Goal: Task Accomplishment & Management: Use online tool/utility

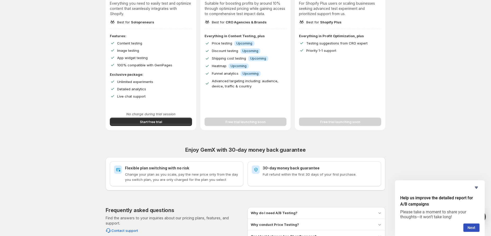
scroll to position [58, 0]
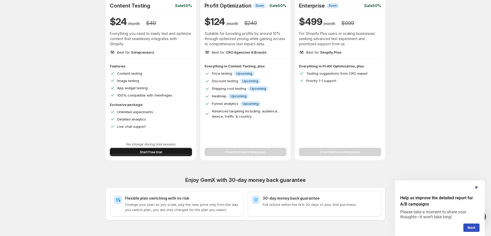
click at [147, 153] on span "Start free trial" at bounding box center [151, 152] width 22 height 5
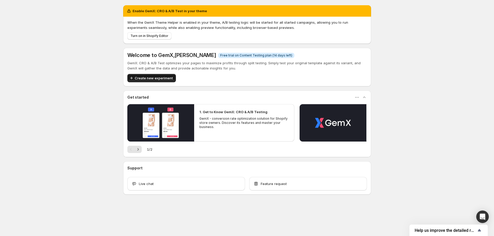
click at [138, 78] on span "Create new experiment" at bounding box center [154, 78] width 38 height 5
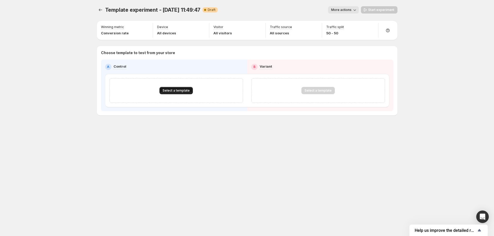
click at [169, 91] on span "Select a template" at bounding box center [175, 91] width 27 height 4
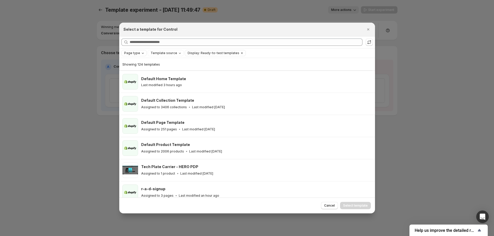
click at [136, 54] on span "Page type" at bounding box center [132, 53] width 16 height 4
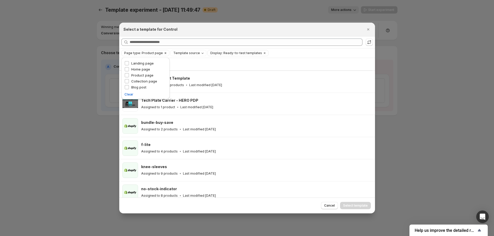
click at [131, 54] on span "Page type: Product page" at bounding box center [143, 53] width 39 height 4
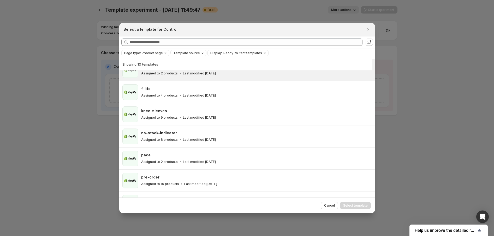
scroll to position [58, 0]
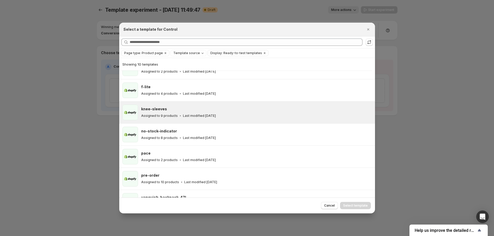
click at [211, 115] on p "Last modified 2 days ago" at bounding box center [199, 116] width 33 height 4
click at [353, 206] on span "Select template" at bounding box center [355, 206] width 25 height 4
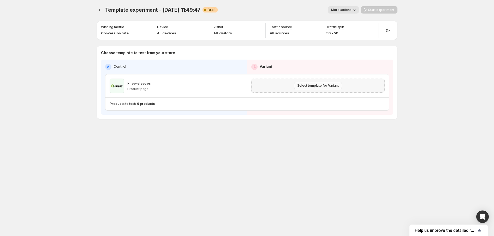
click at [297, 85] on button "Select template for Variant" at bounding box center [318, 85] width 48 height 7
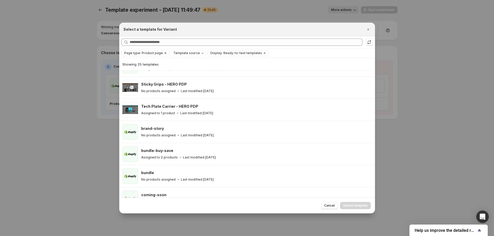
scroll to position [12, 0]
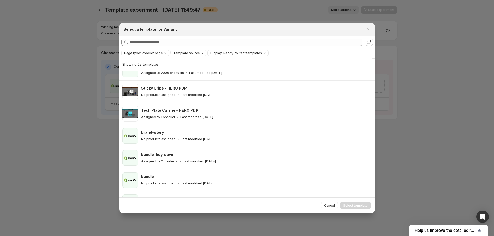
click at [148, 54] on span "Page type: Product page" at bounding box center [143, 53] width 39 height 4
click at [157, 51] on button "Page type: Product page" at bounding box center [141, 53] width 41 height 6
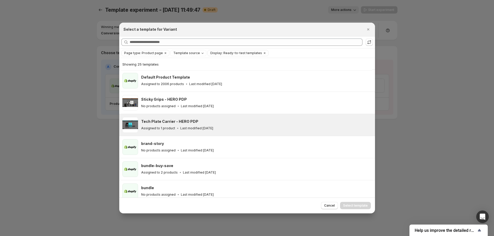
scroll to position [0, 0]
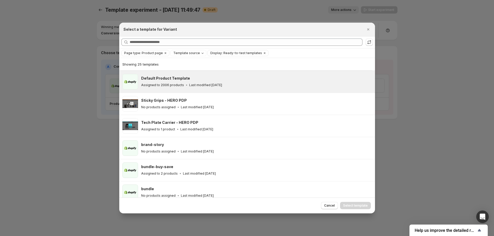
click at [165, 81] on h3 "Default Product Template" at bounding box center [165, 78] width 49 height 5
click at [351, 206] on span "Select template" at bounding box center [355, 206] width 25 height 4
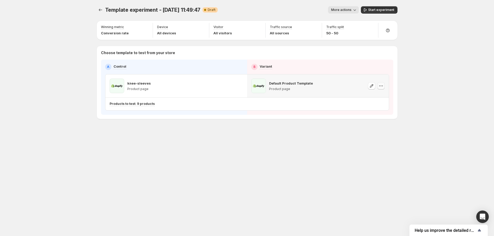
click at [379, 86] on icon "button" at bounding box center [380, 85] width 5 height 5
click at [153, 12] on span "Template experiment - Sep 19, 11:49:47" at bounding box center [152, 10] width 95 height 6
click at [340, 9] on span "More actions" at bounding box center [341, 10] width 20 height 4
click at [340, 28] on span "Rename" at bounding box center [345, 29] width 13 height 4
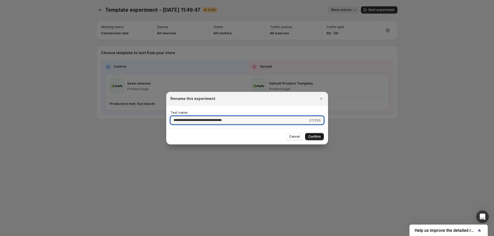
type input "**********"
click at [315, 137] on span "Confirm" at bounding box center [314, 137] width 13 height 4
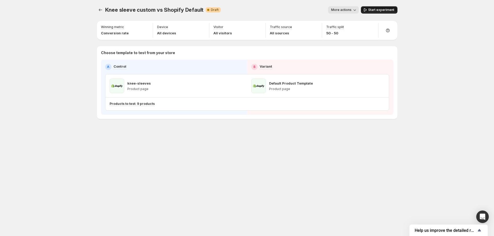
click at [370, 9] on span "Start experiment" at bounding box center [381, 10] width 26 height 4
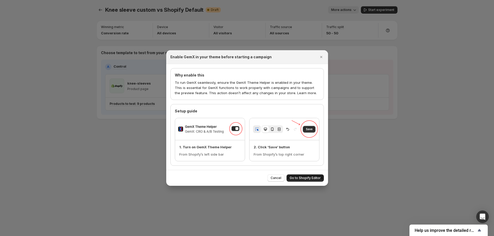
click at [302, 178] on span "Go to Shopify Editor" at bounding box center [304, 178] width 31 height 4
click at [275, 176] on span "Cancel" at bounding box center [275, 178] width 11 height 4
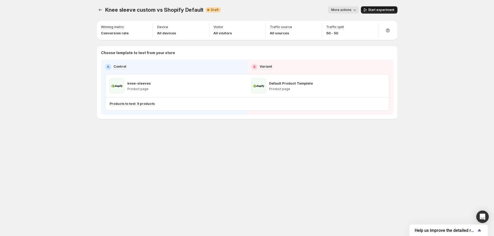
click at [369, 11] on span "Start experiment" at bounding box center [381, 10] width 26 height 4
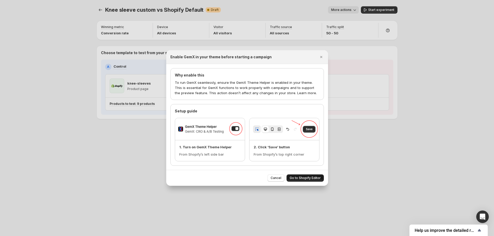
click at [308, 179] on span "Go to Shopify Editor" at bounding box center [304, 178] width 31 height 4
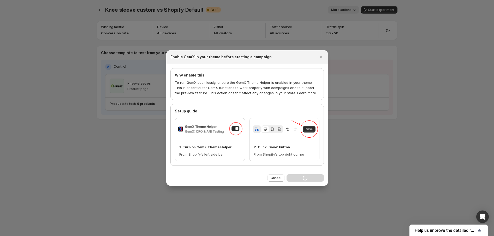
click at [304, 177] on div "Cancel Loading Go to Shopify Editor" at bounding box center [295, 178] width 56 height 7
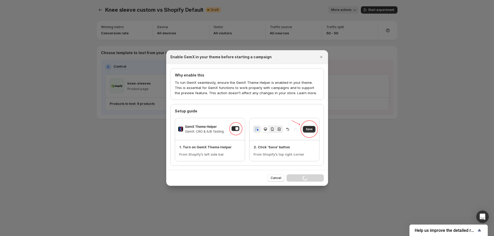
click at [304, 177] on div "Cancel Loading Go to Shopify Editor" at bounding box center [295, 178] width 56 height 7
click at [321, 57] on icon "Close" at bounding box center [321, 57] width 2 height 2
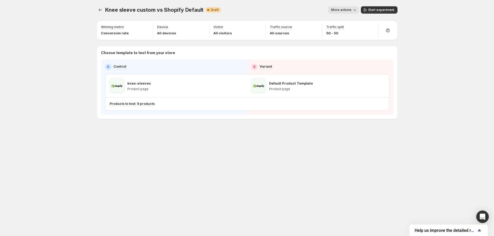
click at [345, 15] on div "Knee sleeve custom vs Shopify Default. This page is ready Knee sleeve custom vs…" at bounding box center [247, 10] width 300 height 20
click at [345, 11] on span "More actions" at bounding box center [341, 10] width 20 height 4
drag, startPoint x: 441, startPoint y: 14, endPoint x: 451, endPoint y: 8, distance: 11.9
click at [441, 14] on div "Knee sleeve custom vs Shopify Default. This page is ready Knee sleeve custom vs…" at bounding box center [247, 118] width 494 height 236
click at [446, 70] on div "Knee sleeve custom vs Shopify Default. This page is ready Knee sleeve custom vs…" at bounding box center [247, 118] width 494 height 236
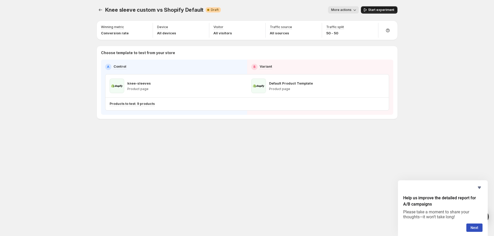
click at [367, 12] on icon "button" at bounding box center [364, 9] width 5 height 5
click at [100, 11] on icon "Experiments" at bounding box center [100, 9] width 5 height 5
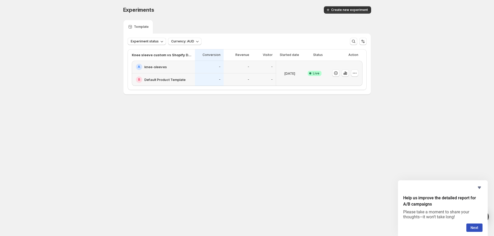
click at [250, 128] on body "Experiments. This page is ready Experiments Create new experiment Template Expe…" at bounding box center [247, 118] width 494 height 236
click at [286, 125] on body "Experiments. This page is ready Experiments Create new experiment Template Expe…" at bounding box center [247, 118] width 494 height 236
click at [336, 9] on span "Create new experiment" at bounding box center [349, 10] width 37 height 4
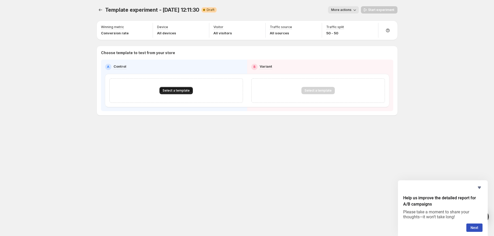
click at [176, 89] on span "Select a template" at bounding box center [175, 91] width 27 height 4
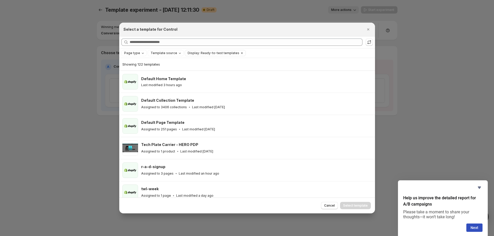
click at [136, 57] on div "Page type Template source Display: Ready-to-test templates Clear all" at bounding box center [246, 52] width 255 height 9
click at [135, 53] on span "Page type" at bounding box center [132, 53] width 16 height 4
click at [132, 75] on span "Product page" at bounding box center [142, 75] width 22 height 4
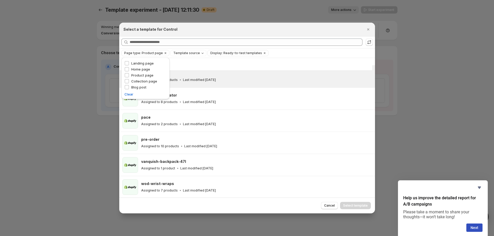
scroll to position [50, 0]
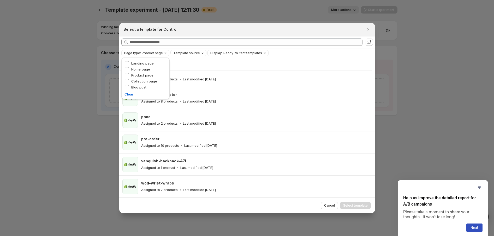
click at [223, 32] on div "Select a template for Control" at bounding box center [246, 30] width 255 height 14
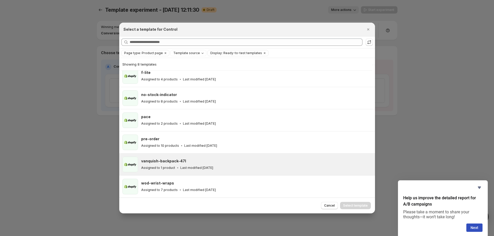
click at [180, 167] on p "Last modified 2 days ago" at bounding box center [196, 168] width 33 height 4
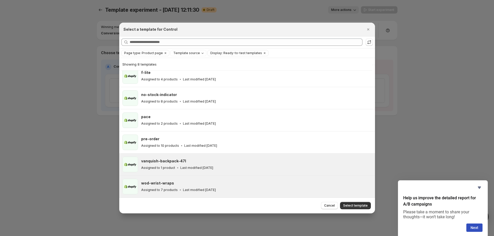
drag, startPoint x: 353, startPoint y: 206, endPoint x: 348, endPoint y: 196, distance: 11.1
click at [353, 206] on span "Select template" at bounding box center [355, 206] width 25 height 4
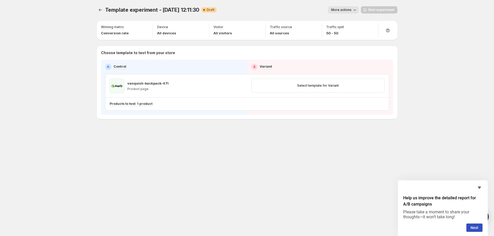
scroll to position [28, 0]
click at [285, 97] on div "Select template for Variant" at bounding box center [318, 86] width 142 height 22
click at [283, 87] on div "Select template for Variant" at bounding box center [317, 85] width 126 height 7
click at [321, 87] on span "Select template for Variant" at bounding box center [317, 86] width 41 height 4
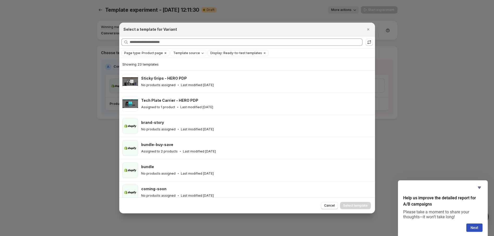
click at [144, 54] on span "Page type: Product page" at bounding box center [143, 53] width 39 height 4
click at [330, 207] on span "Cancel" at bounding box center [329, 206] width 11 height 4
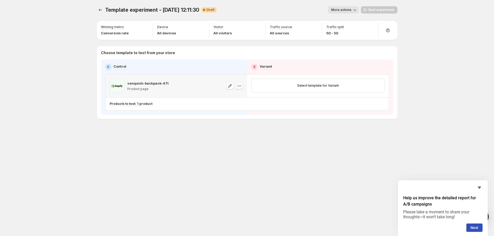
click at [240, 86] on icon "button" at bounding box center [238, 85] width 5 height 5
click at [203, 125] on div "Template experiment - Sep 19, 12:11:30. This page is ready Template experiment …" at bounding box center [246, 73] width 313 height 147
click at [230, 86] on icon "button" at bounding box center [229, 85] width 5 height 5
click at [150, 83] on p "vanquish-backpack-47l" at bounding box center [147, 83] width 41 height 5
click at [239, 86] on icon "button" at bounding box center [239, 86] width 1 height 1
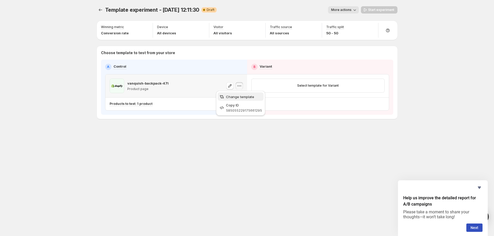
click at [229, 98] on span "Change template" at bounding box center [240, 97] width 28 height 4
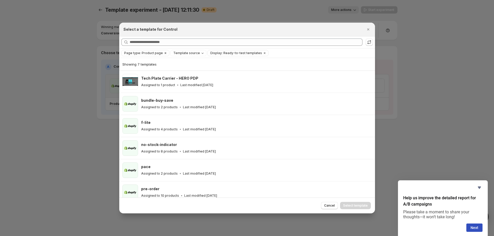
click at [150, 51] on span "Page type: Product page" at bounding box center [143, 53] width 39 height 4
click at [164, 53] on icon "Clear" at bounding box center [165, 53] width 4 height 4
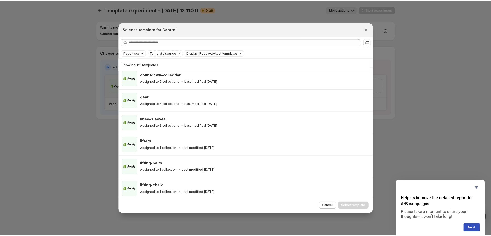
scroll to position [273, 0]
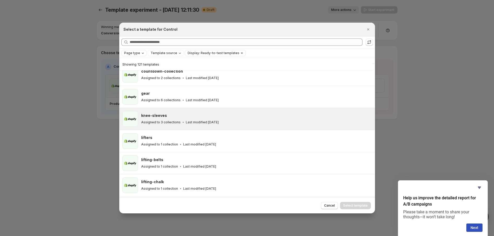
click at [176, 120] on div "Assigned to 3 collections Last modified 2 days ago" at bounding box center [255, 122] width 229 height 5
click at [355, 206] on span "Select template" at bounding box center [355, 206] width 25 height 4
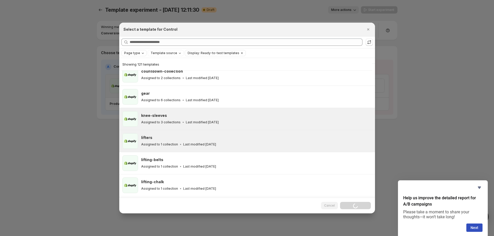
click at [222, 93] on div "gear" at bounding box center [255, 93] width 229 height 5
click at [226, 133] on div "lifters Assigned to 1 collection Last modified 2 days ago" at bounding box center [256, 141] width 230 height 16
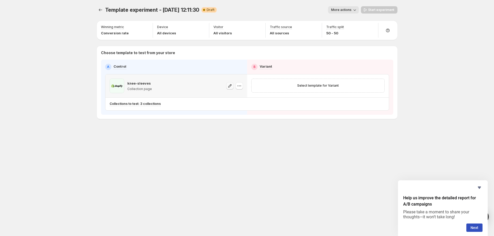
click at [230, 86] on icon "button" at bounding box center [229, 85] width 5 height 5
click at [236, 84] on icon "button" at bounding box center [238, 85] width 5 height 5
click at [194, 126] on div "Template experiment - Sep 19, 12:11:30. This page is ready Template experiment …" at bounding box center [246, 73] width 313 height 147
click at [344, 8] on button "More actions" at bounding box center [343, 9] width 31 height 7
click at [344, 47] on span "Delete" at bounding box center [344, 47] width 10 height 4
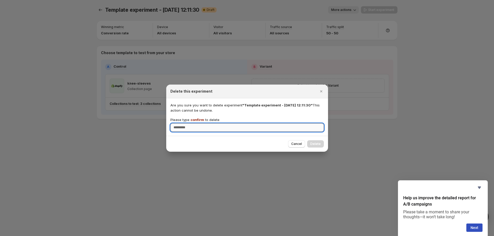
click at [282, 125] on input "Please type confirm to delete" at bounding box center [246, 128] width 153 height 8
type input "*******"
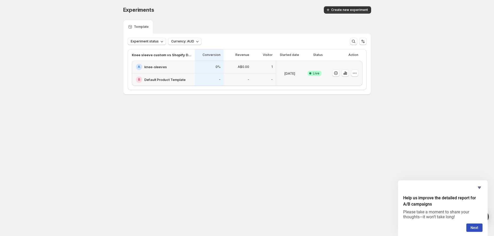
click at [359, 71] on div at bounding box center [344, 73] width 36 height 25
click at [356, 73] on icon "button" at bounding box center [354, 73] width 5 height 5
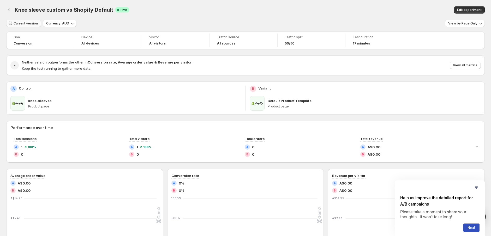
click at [26, 22] on span "Current version" at bounding box center [26, 23] width 24 height 4
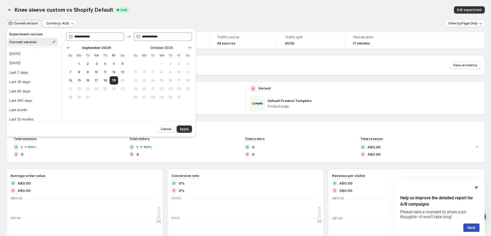
click at [157, 9] on div "Knee sleeve custom vs Shopify Default Success Complete Live" at bounding box center [151, 9] width 273 height 7
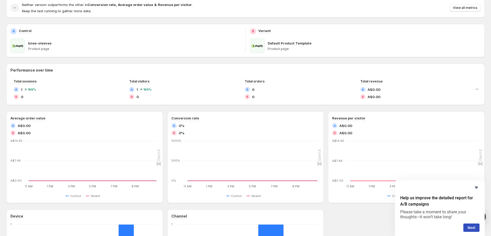
scroll to position [58, 0]
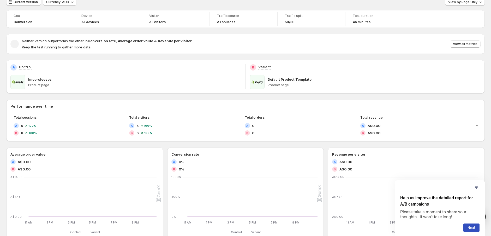
scroll to position [16, 0]
